Goal: Check status: Check status

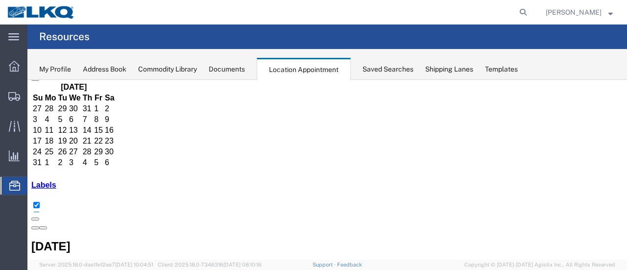
scroll to position [26, 0]
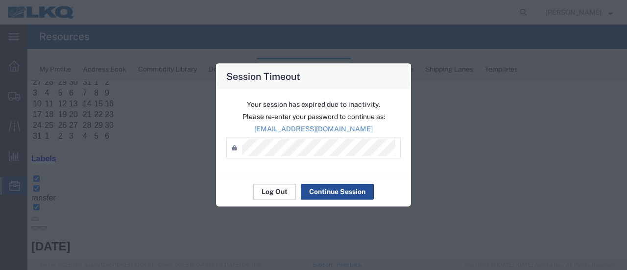
click at [279, 185] on button "Log Out" at bounding box center [274, 192] width 43 height 16
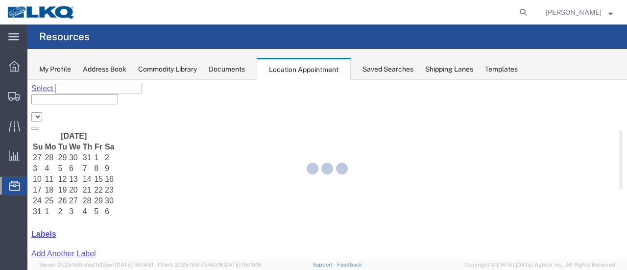
select select "28712"
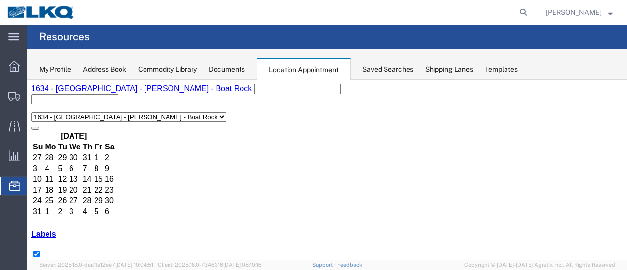
click at [0, 0] on span "Location Appointment" at bounding box center [0, 0] width 0 height 0
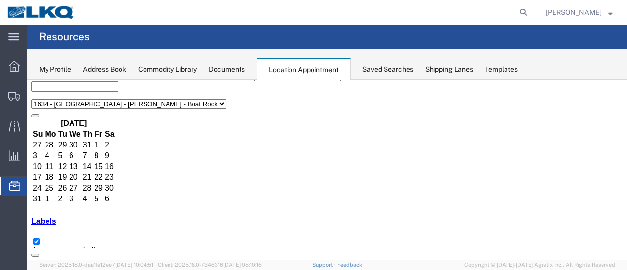
scroll to position [49, 0]
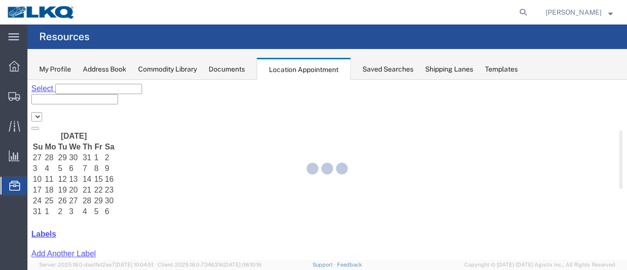
select select "28712"
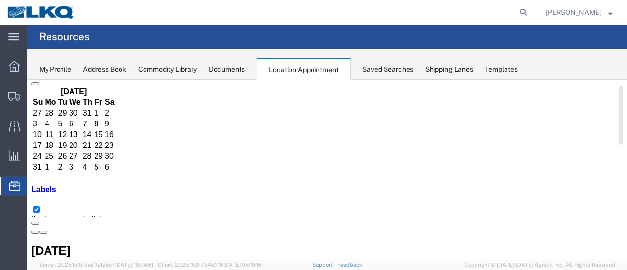
scroll to position [49, 0]
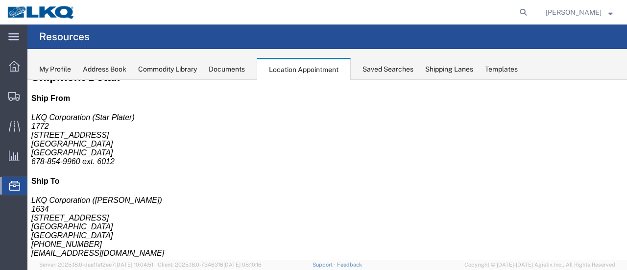
scroll to position [0, 0]
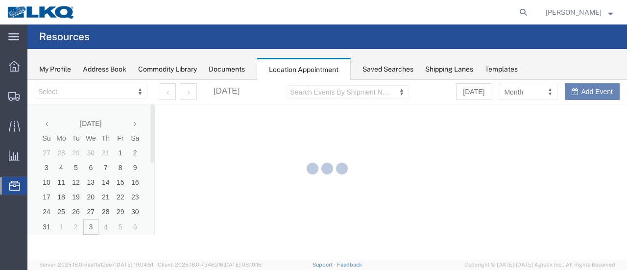
select select "28712"
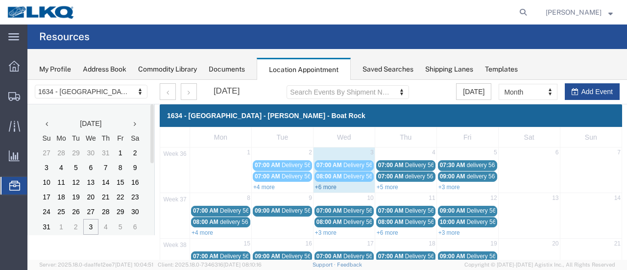
click at [321, 185] on link "+6 more" at bounding box center [326, 187] width 22 height 7
